Goal: Task Accomplishment & Management: Manage account settings

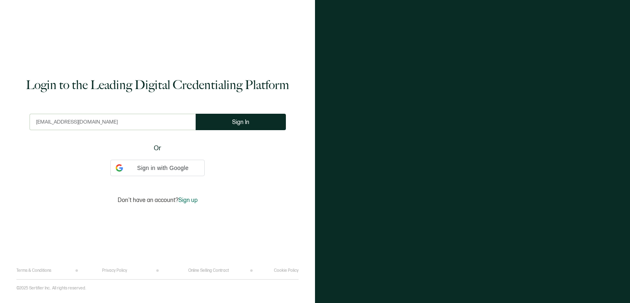
click at [229, 129] on button "Sign In" at bounding box center [241, 122] width 90 height 16
click at [222, 92] on h1 "Login to the Leading Digital Credentialing Platform" at bounding box center [157, 85] width 263 height 16
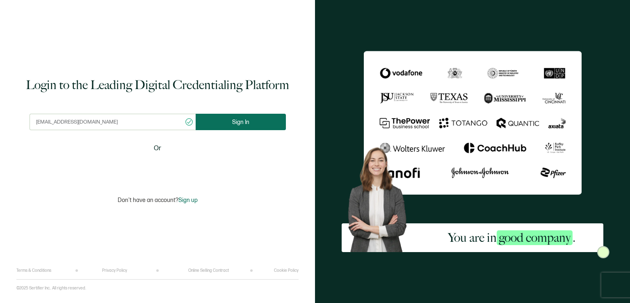
click at [236, 119] on span "Sign In" at bounding box center [240, 122] width 17 height 6
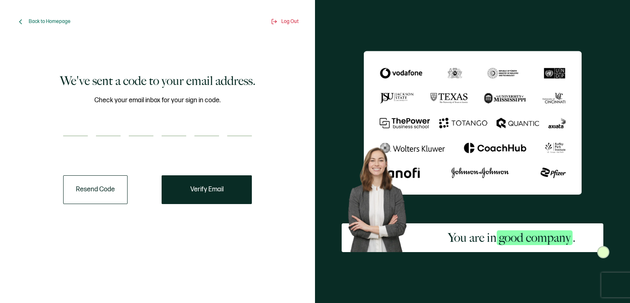
paste input "4"
type input "4"
type input "5"
type input "0"
type input "8"
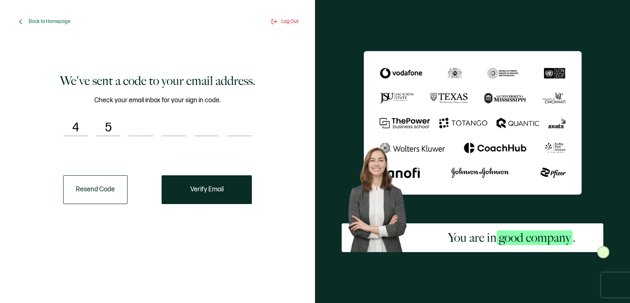
type input "0"
type input "3"
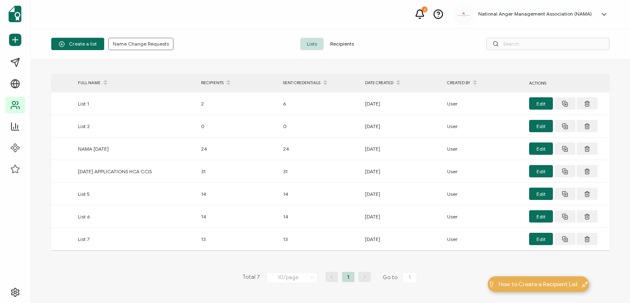
click at [335, 43] on span "Recipients" at bounding box center [342, 44] width 37 height 12
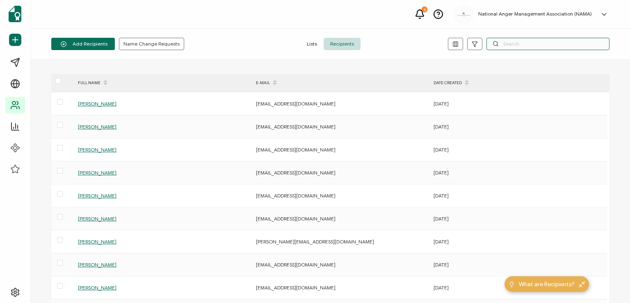
paste input "[PERSON_NAME]"
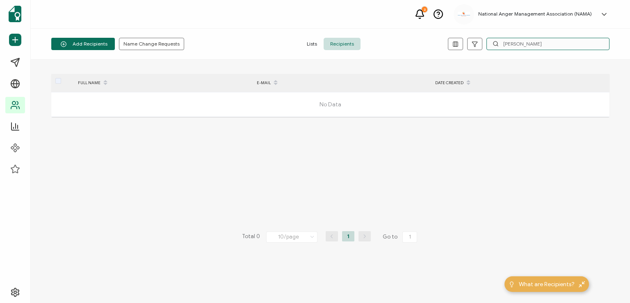
click at [518, 44] on input "[PERSON_NAME]" at bounding box center [548, 44] width 123 height 12
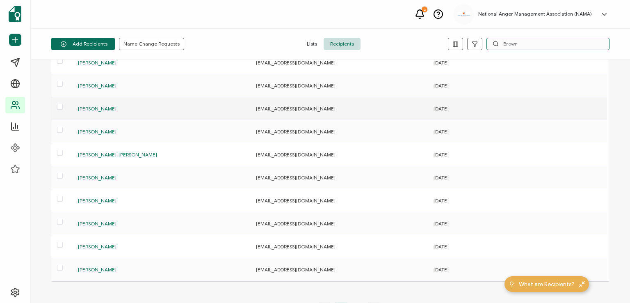
scroll to position [82, 0]
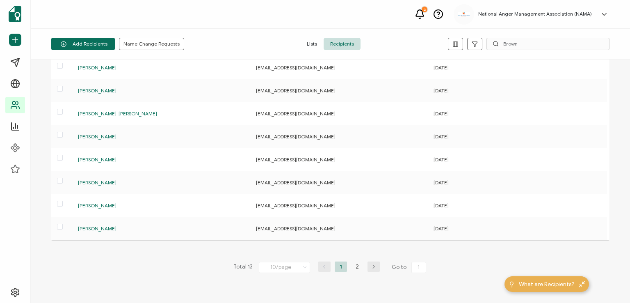
click at [368, 267] on icon "button" at bounding box center [374, 266] width 12 height 5
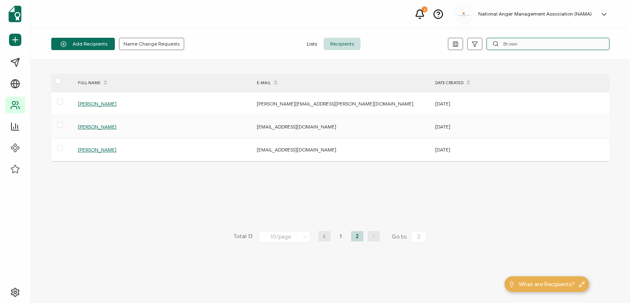
click at [519, 42] on input "Brown" at bounding box center [548, 44] width 123 height 12
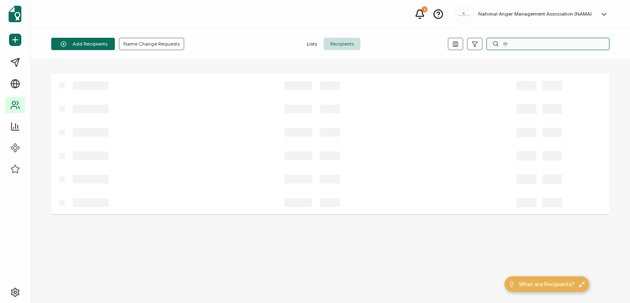
type input "B"
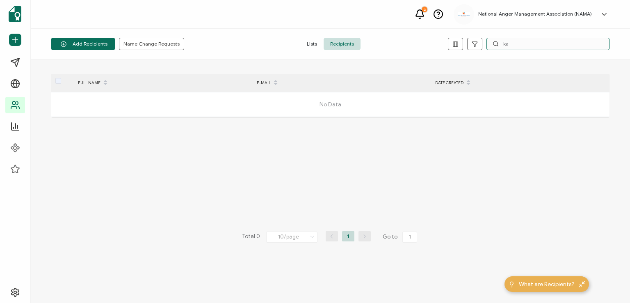
type input "k"
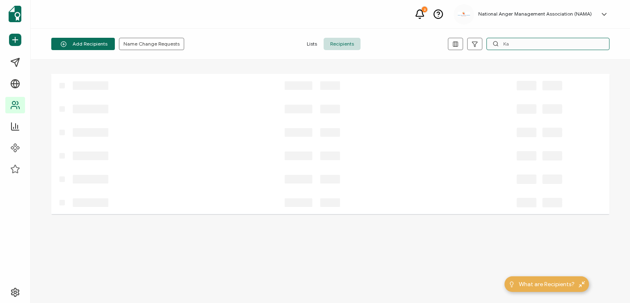
type input "K"
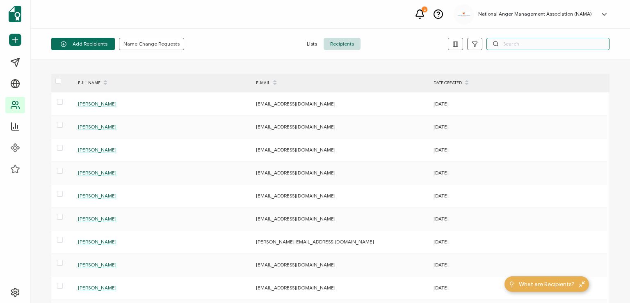
paste input "[PERSON_NAME]"
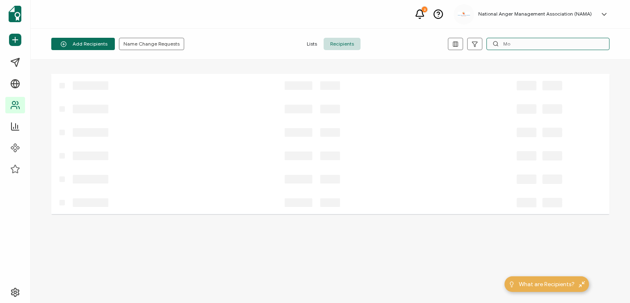
type input "M"
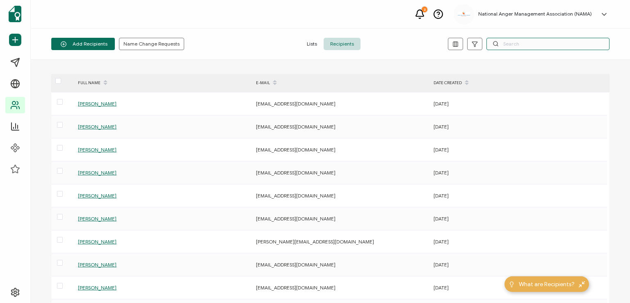
paste input "[EMAIL_ADDRESS][DOMAIN_NAME]"
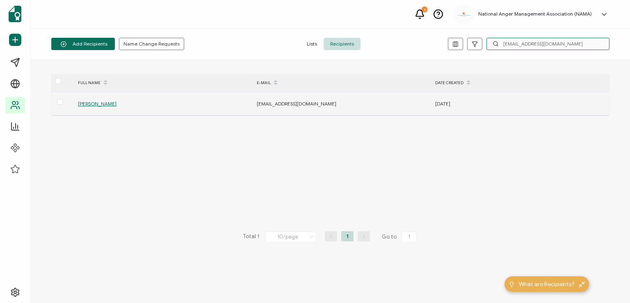
type input "[EMAIL_ADDRESS][DOMAIN_NAME]"
click at [98, 101] on span "[PERSON_NAME]" at bounding box center [97, 104] width 39 height 6
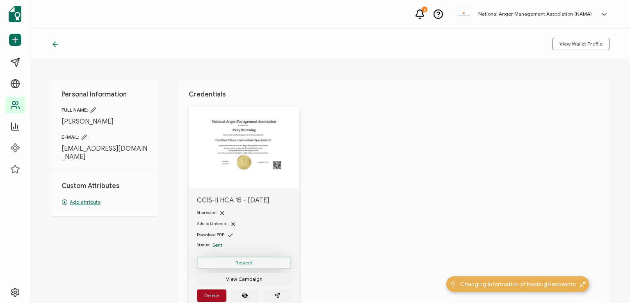
click at [240, 259] on button "Resend" at bounding box center [244, 262] width 94 height 12
